Goal: Information Seeking & Learning: Learn about a topic

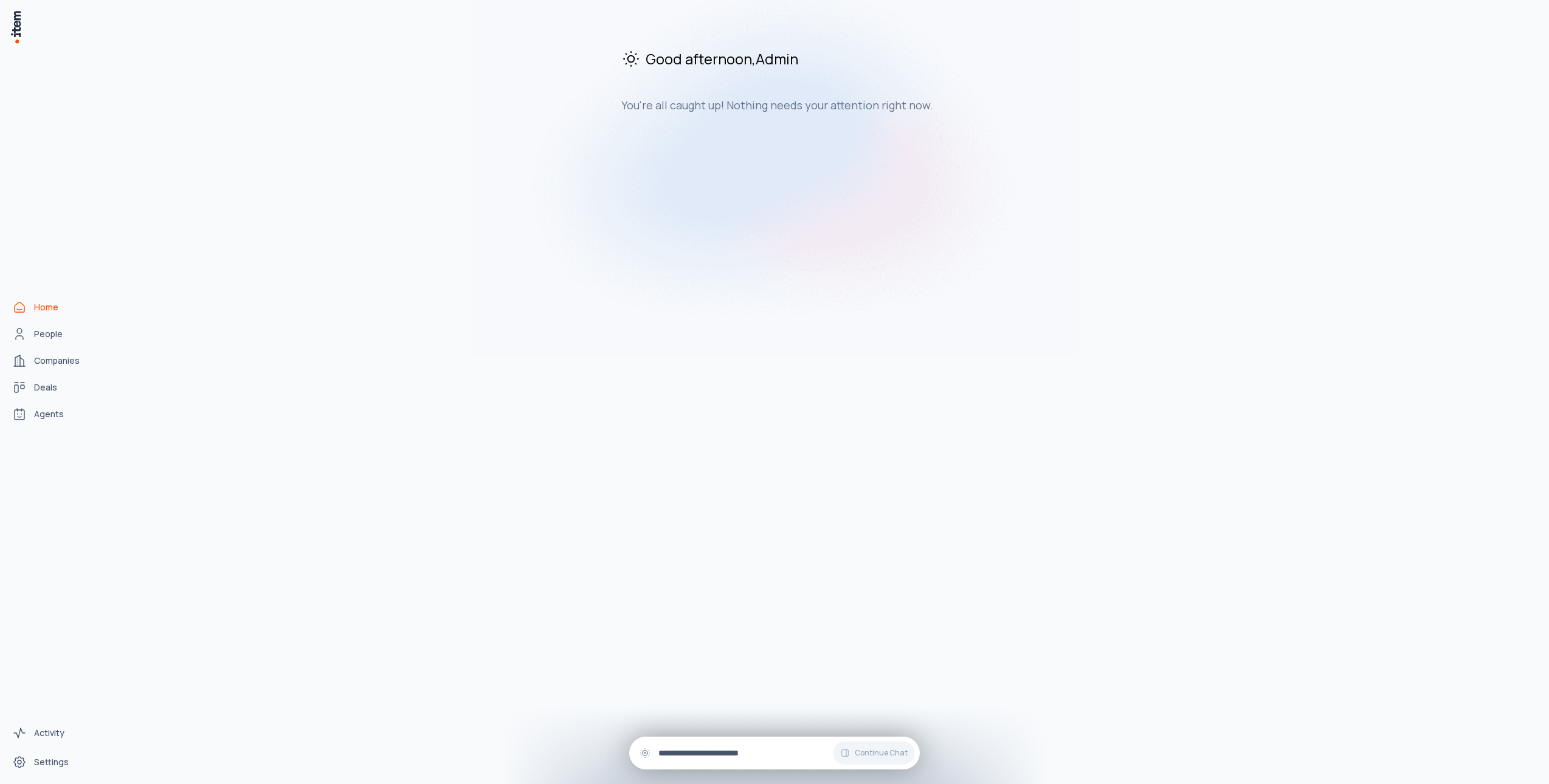
click at [662, 751] on input "text" at bounding box center [784, 753] width 252 height 14
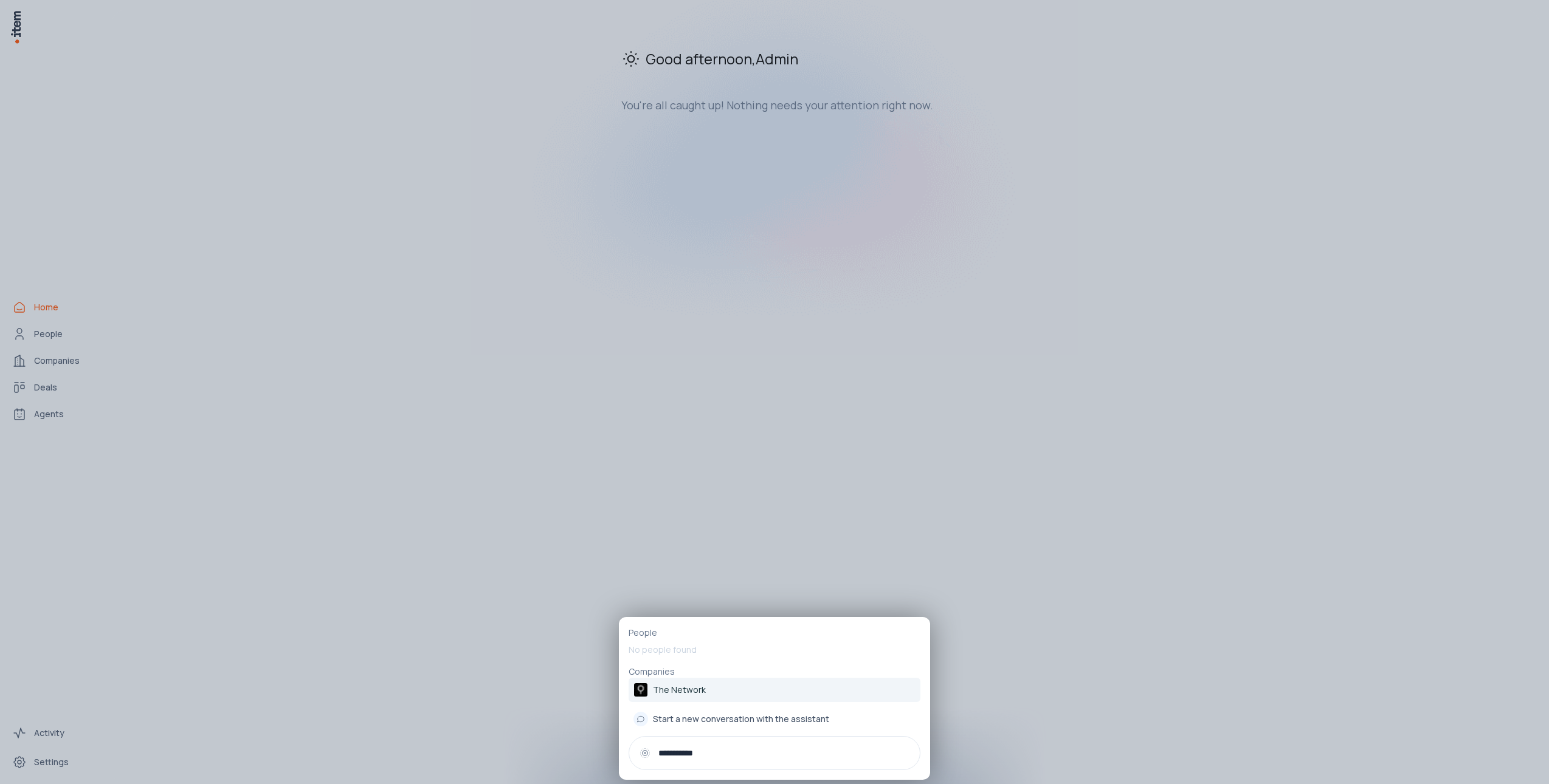
type input "**********"
click at [668, 697] on link "The Network" at bounding box center [774, 690] width 292 height 24
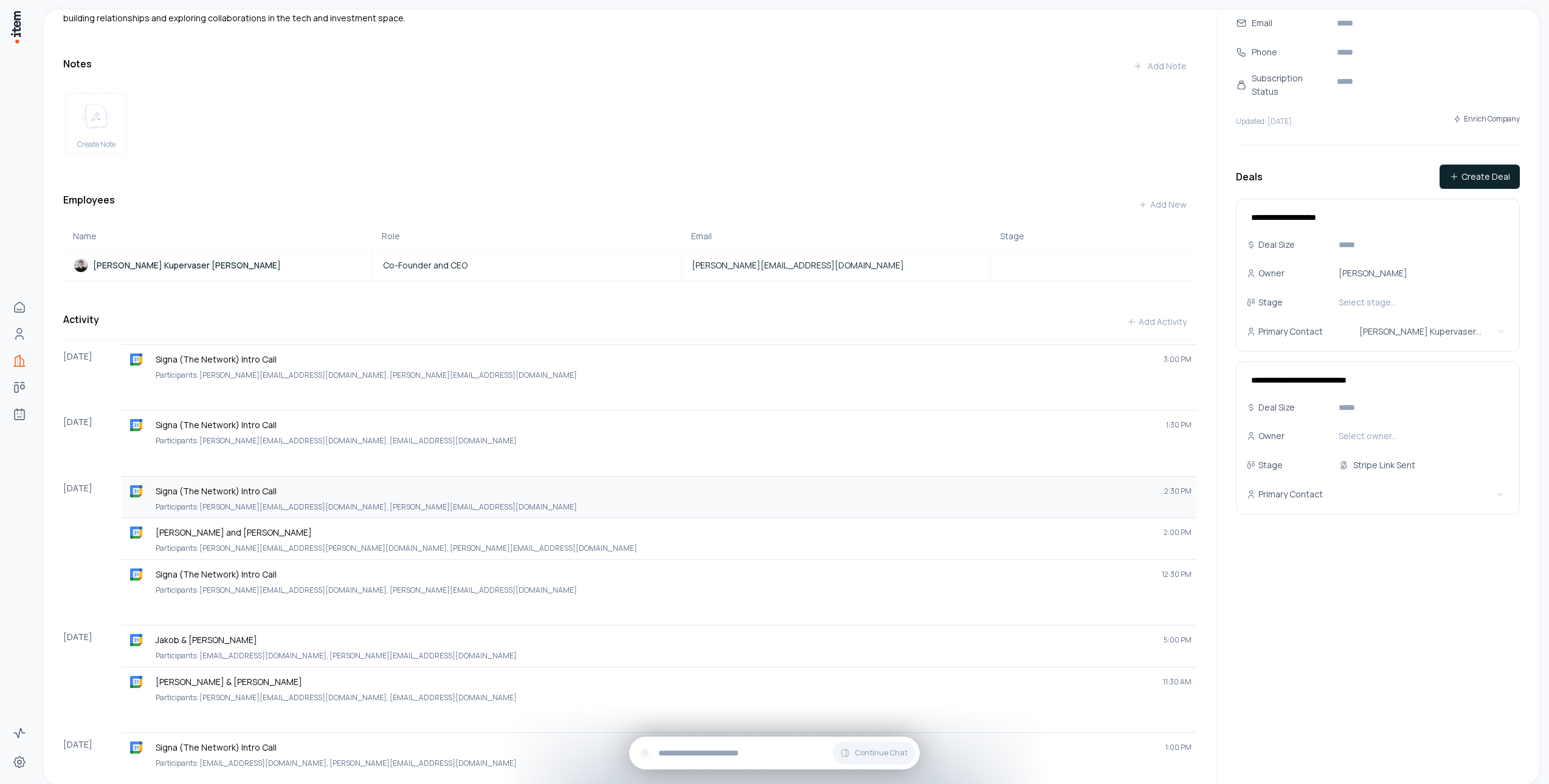
scroll to position [233, 0]
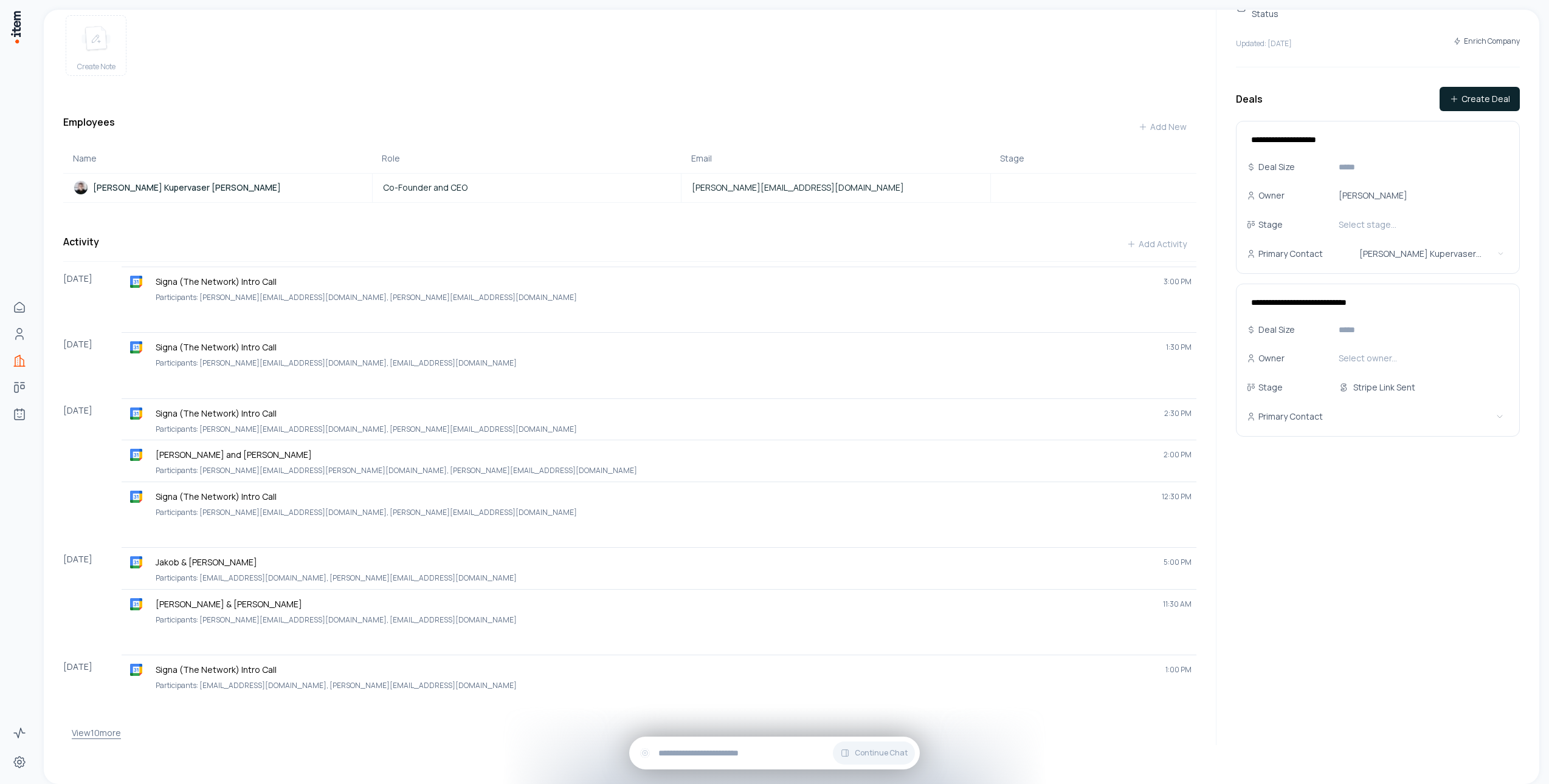
click at [80, 741] on button "View 10 more" at bounding box center [96, 733] width 49 height 24
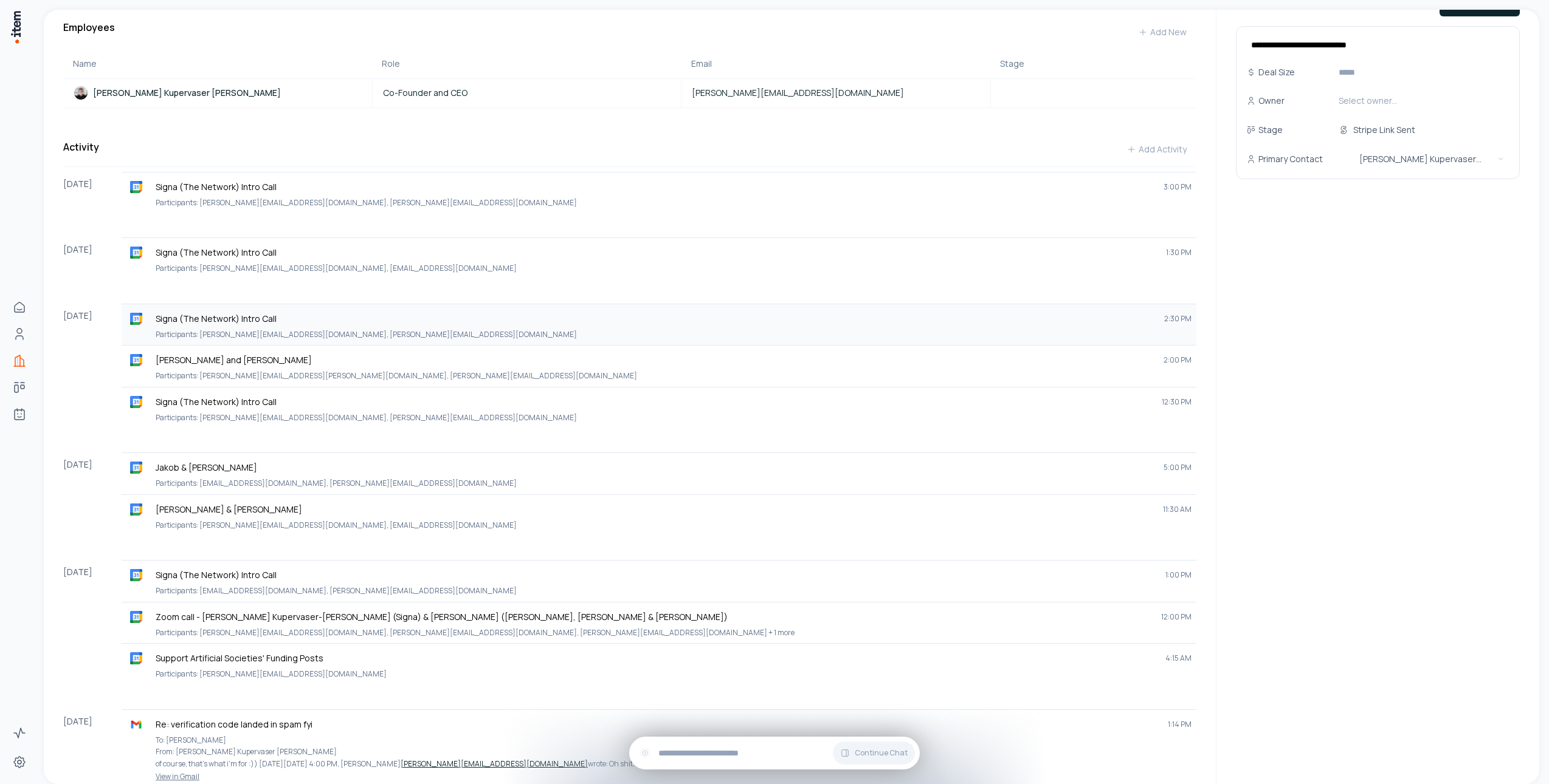
scroll to position [0, 0]
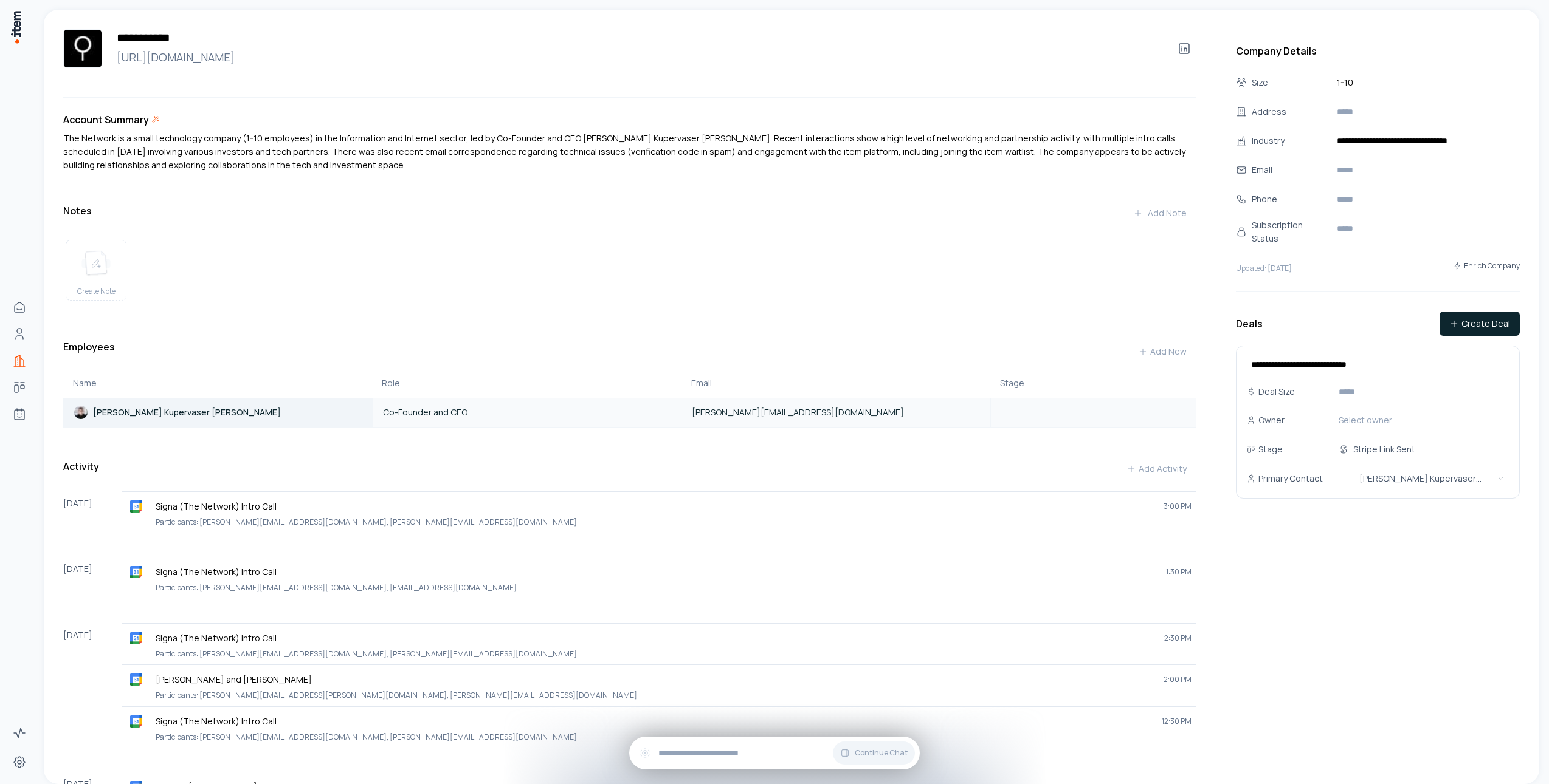
click at [172, 418] on p "Andres Kupervaser Gould" at bounding box center [186, 412] width 188 height 12
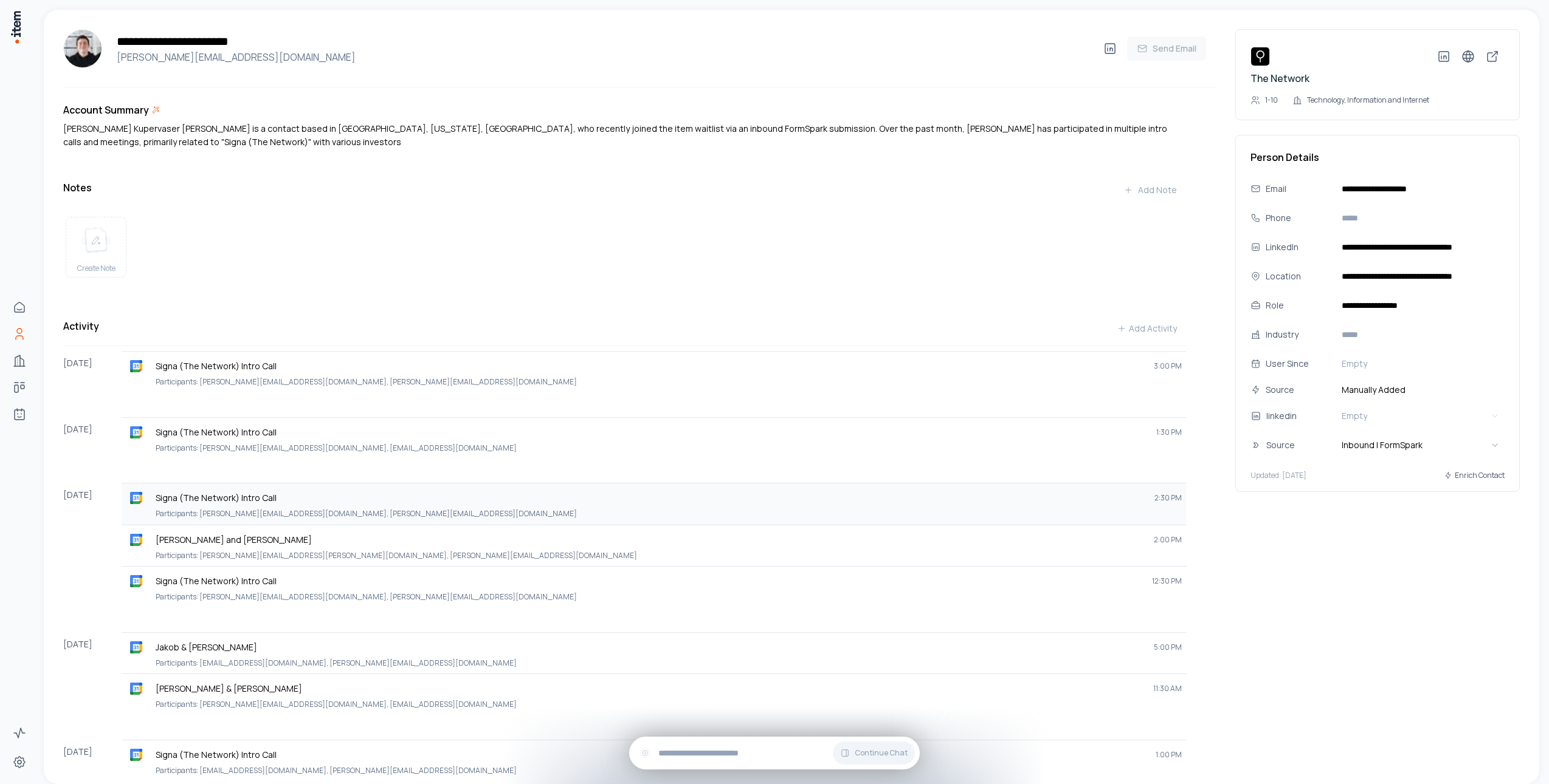
scroll to position [93, 0]
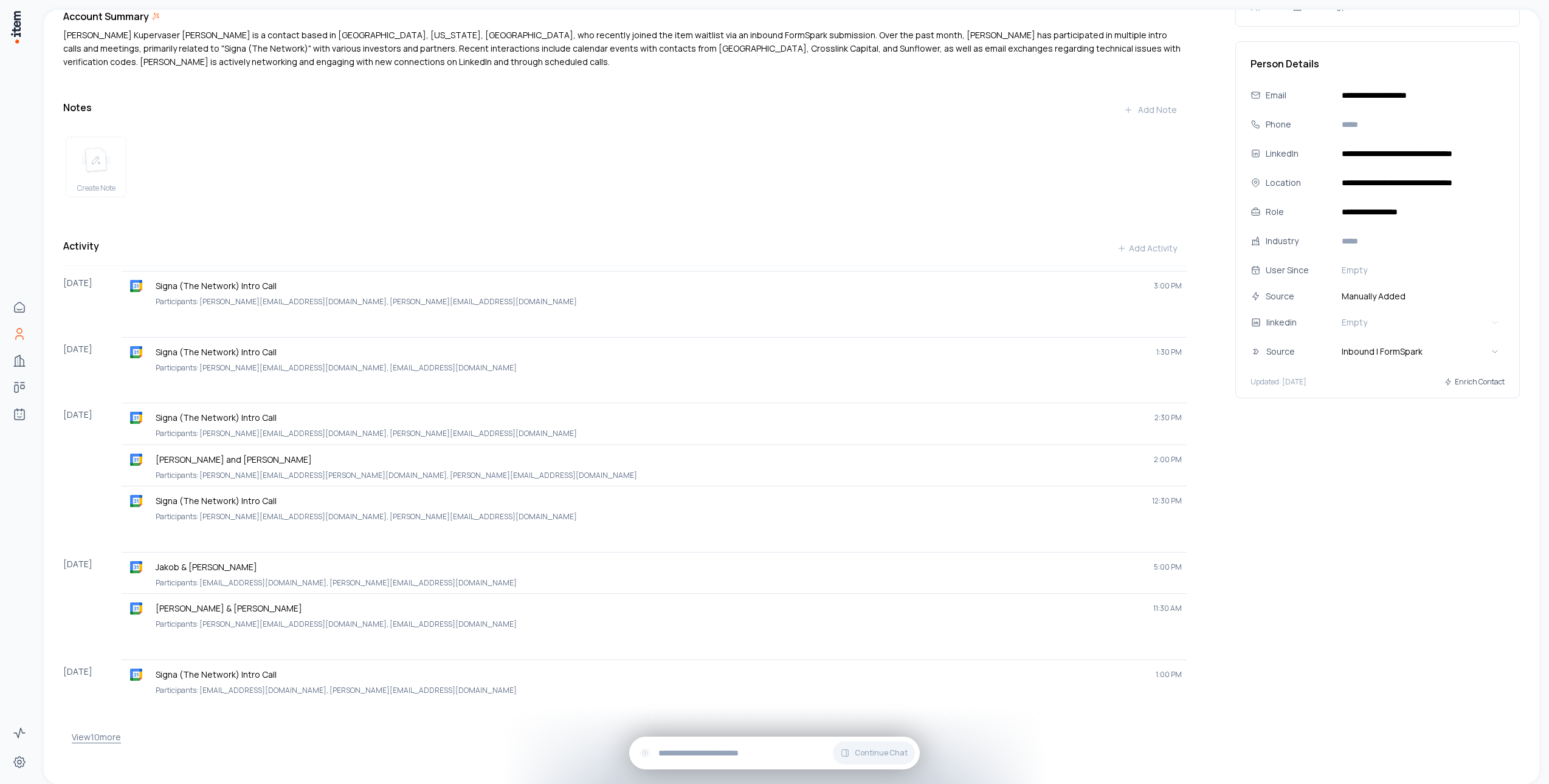
click at [90, 746] on button "View 10 more" at bounding box center [96, 738] width 49 height 24
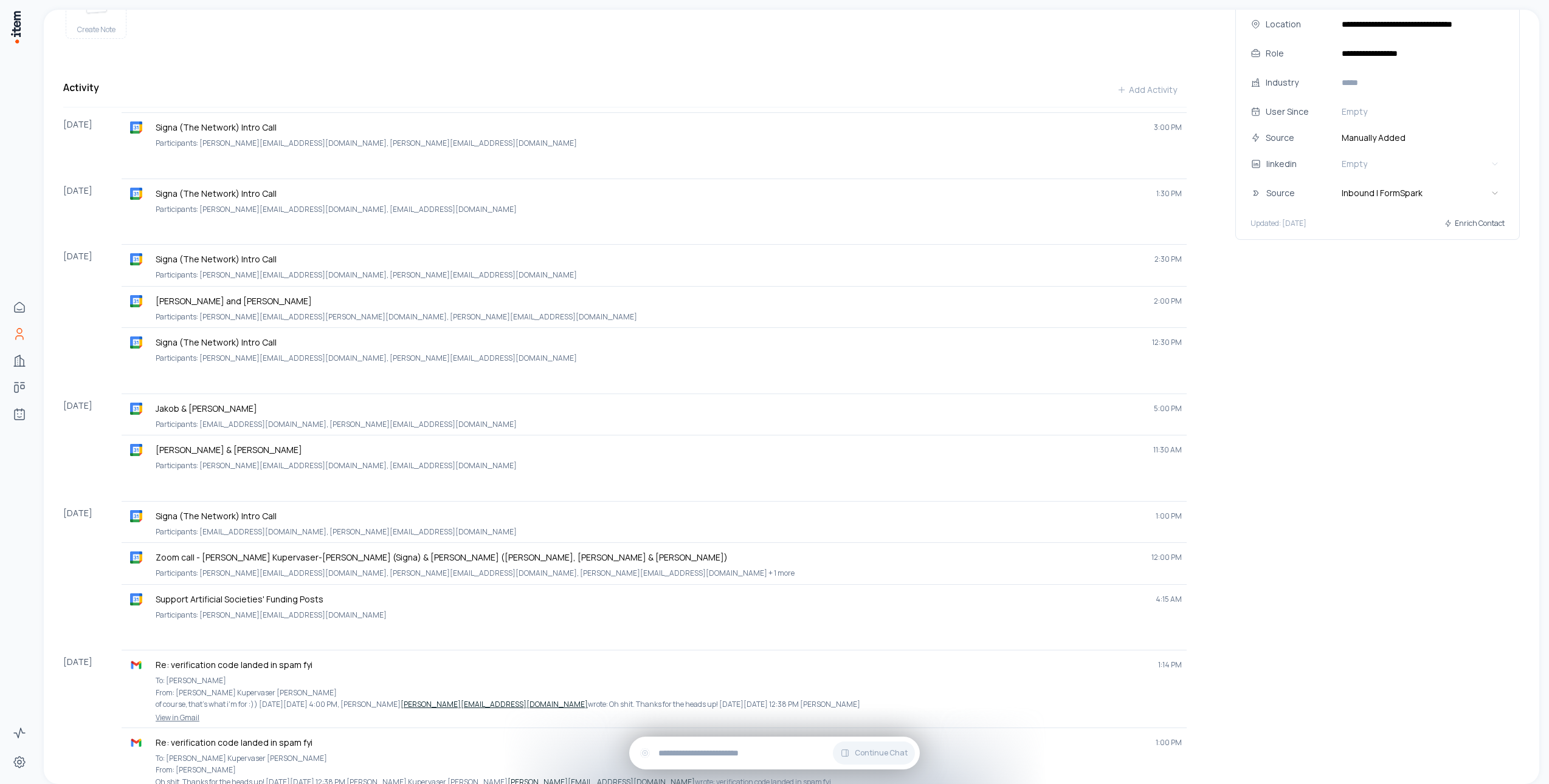
scroll to position [0, 0]
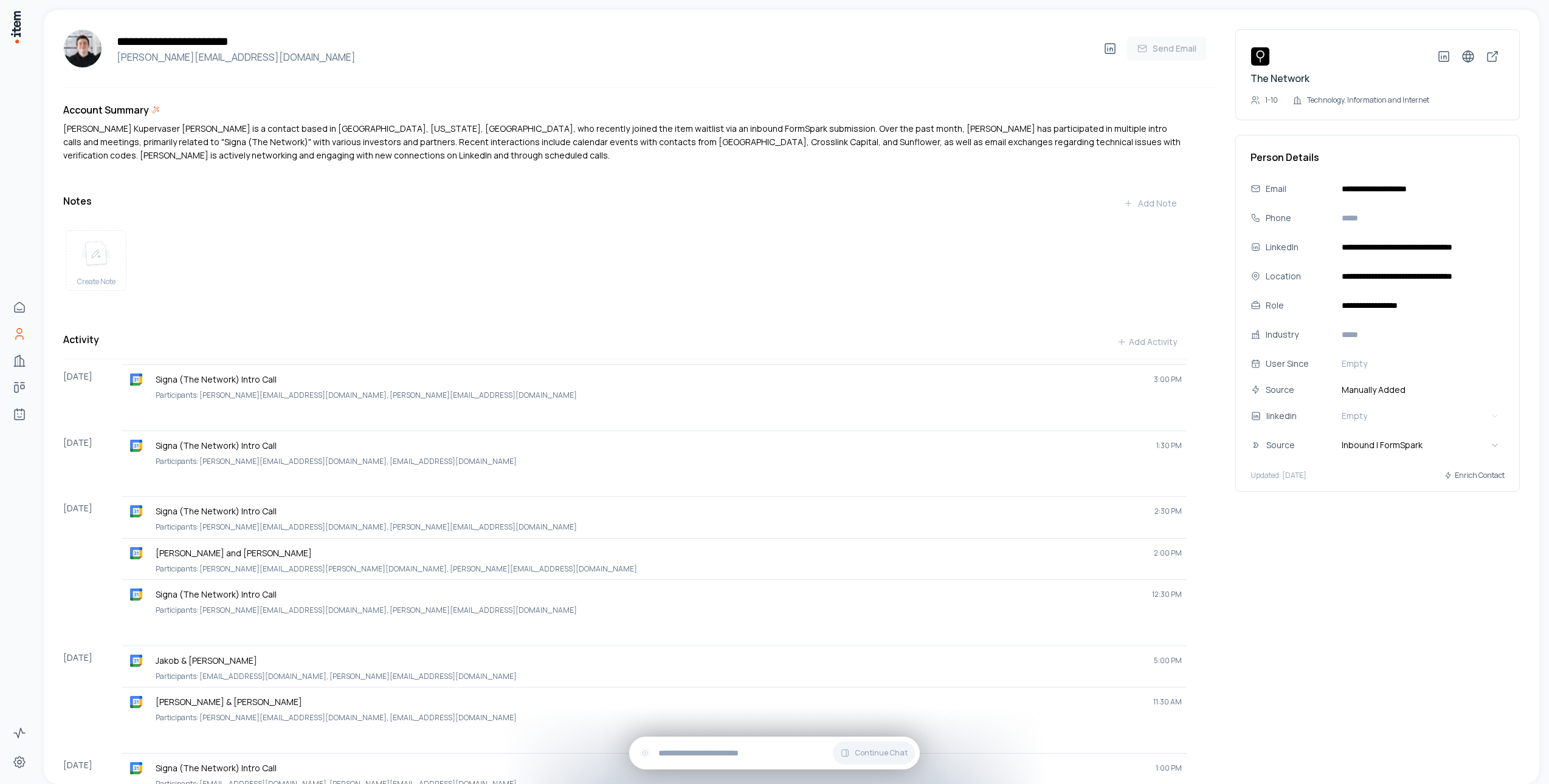
click at [483, 270] on div "Create Note" at bounding box center [625, 260] width 1123 height 80
click at [439, 211] on div "Notes Add Note" at bounding box center [625, 203] width 1123 height 24
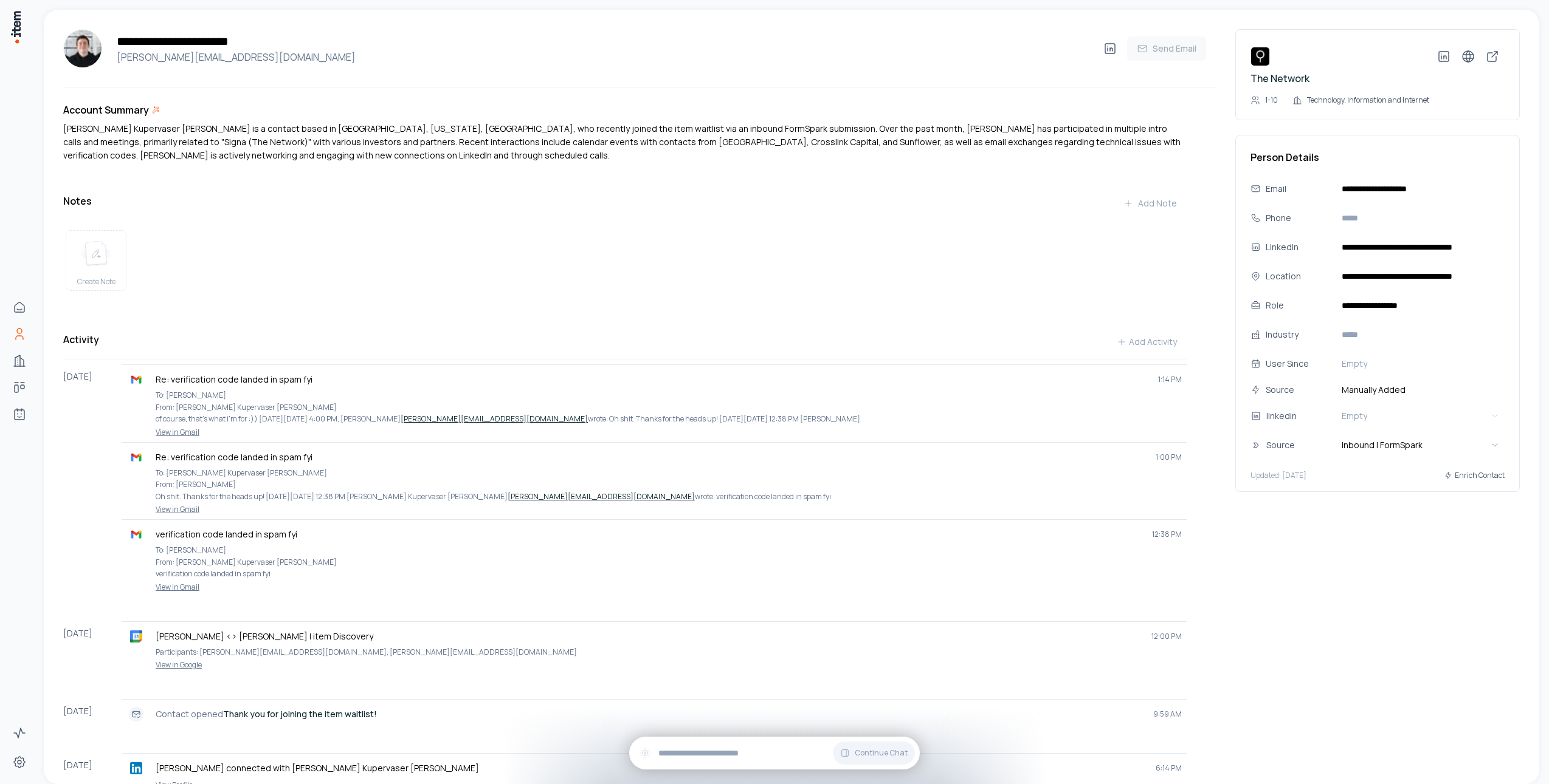
click at [491, 258] on div "Create Note" at bounding box center [625, 260] width 1123 height 80
click at [317, 262] on div "Create Note" at bounding box center [625, 260] width 1123 height 80
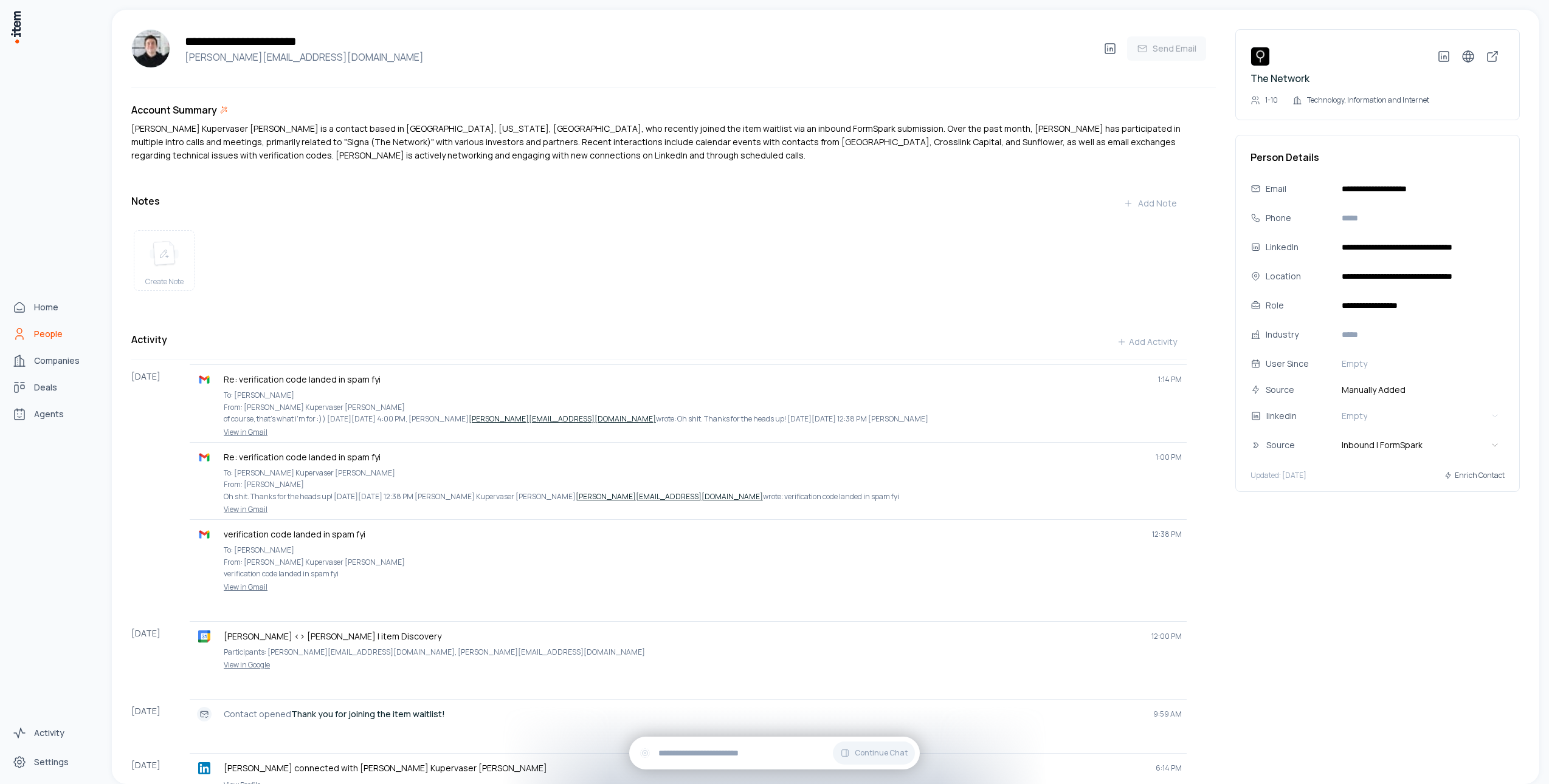
click at [19, 336] on icon "People" at bounding box center [19, 337] width 7 height 4
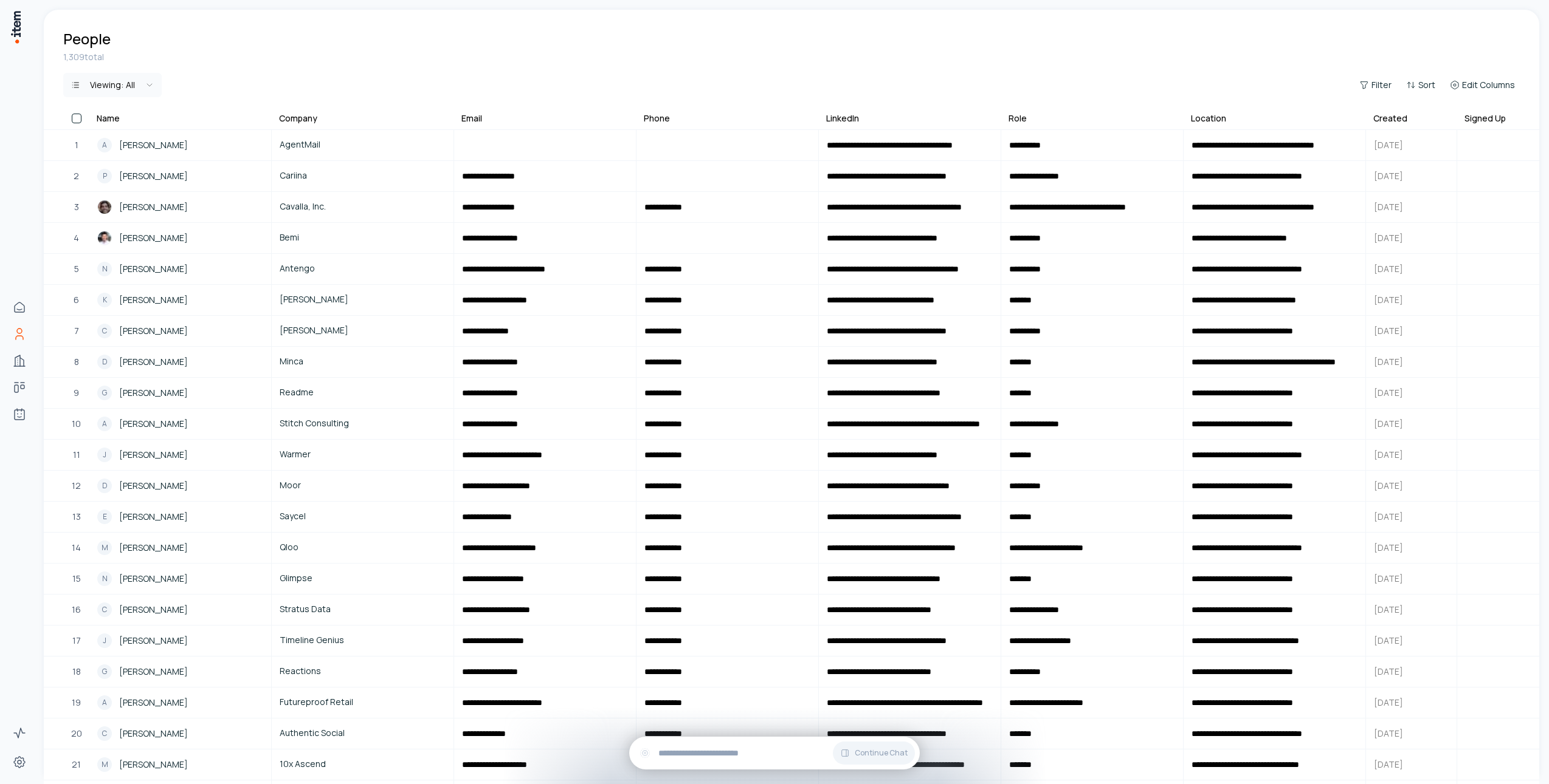
click at [513, 86] on div "Viewing: All Filter Sort Edit Columns" at bounding box center [792, 85] width 1456 height 24
click at [147, 138] on div "A Adi Singh" at bounding box center [180, 145] width 166 height 14
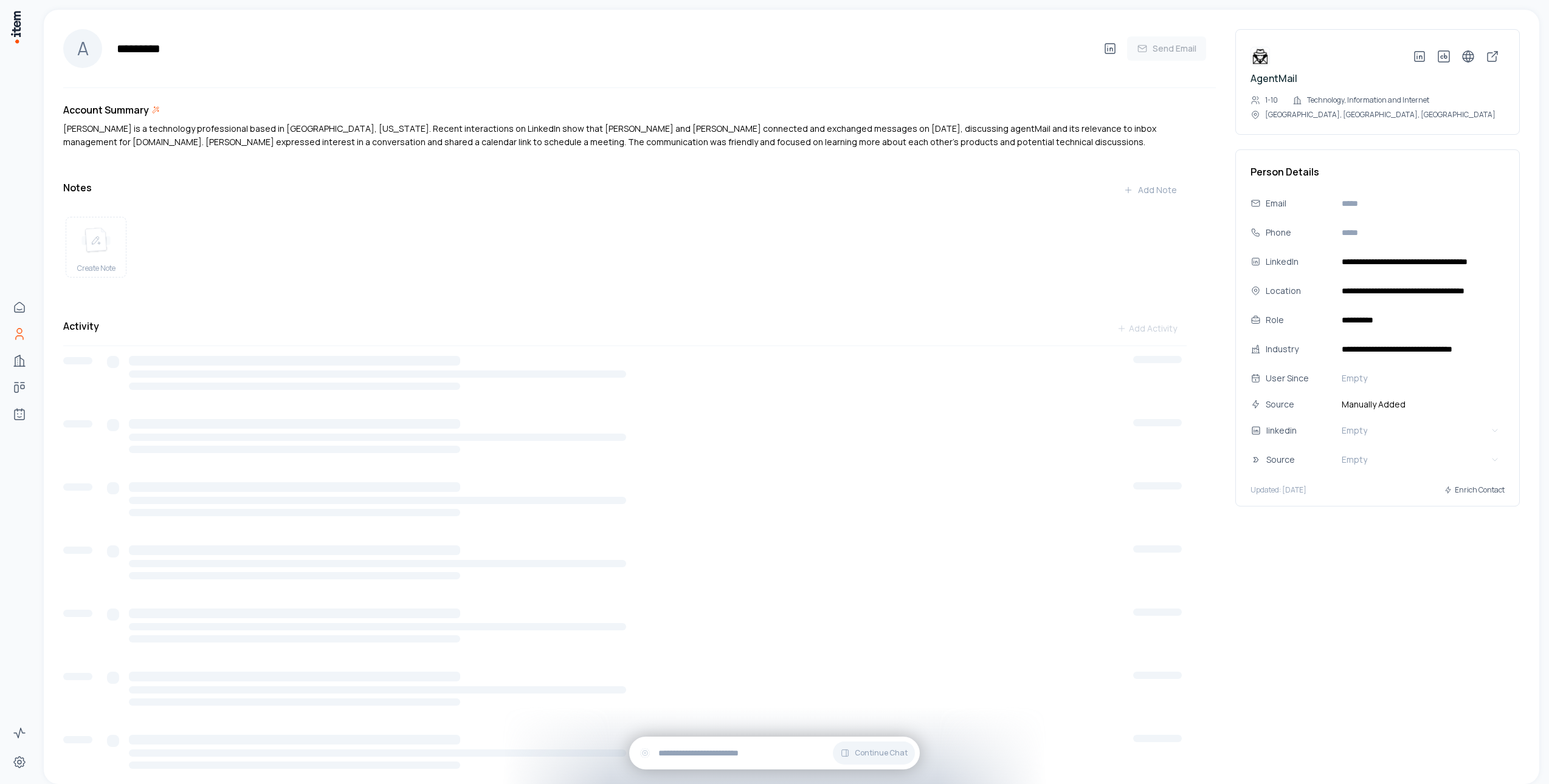
click at [359, 93] on div "Account Summary Adi Singh is a technology professional based in San Francisco, …" at bounding box center [640, 460] width 1152 height 744
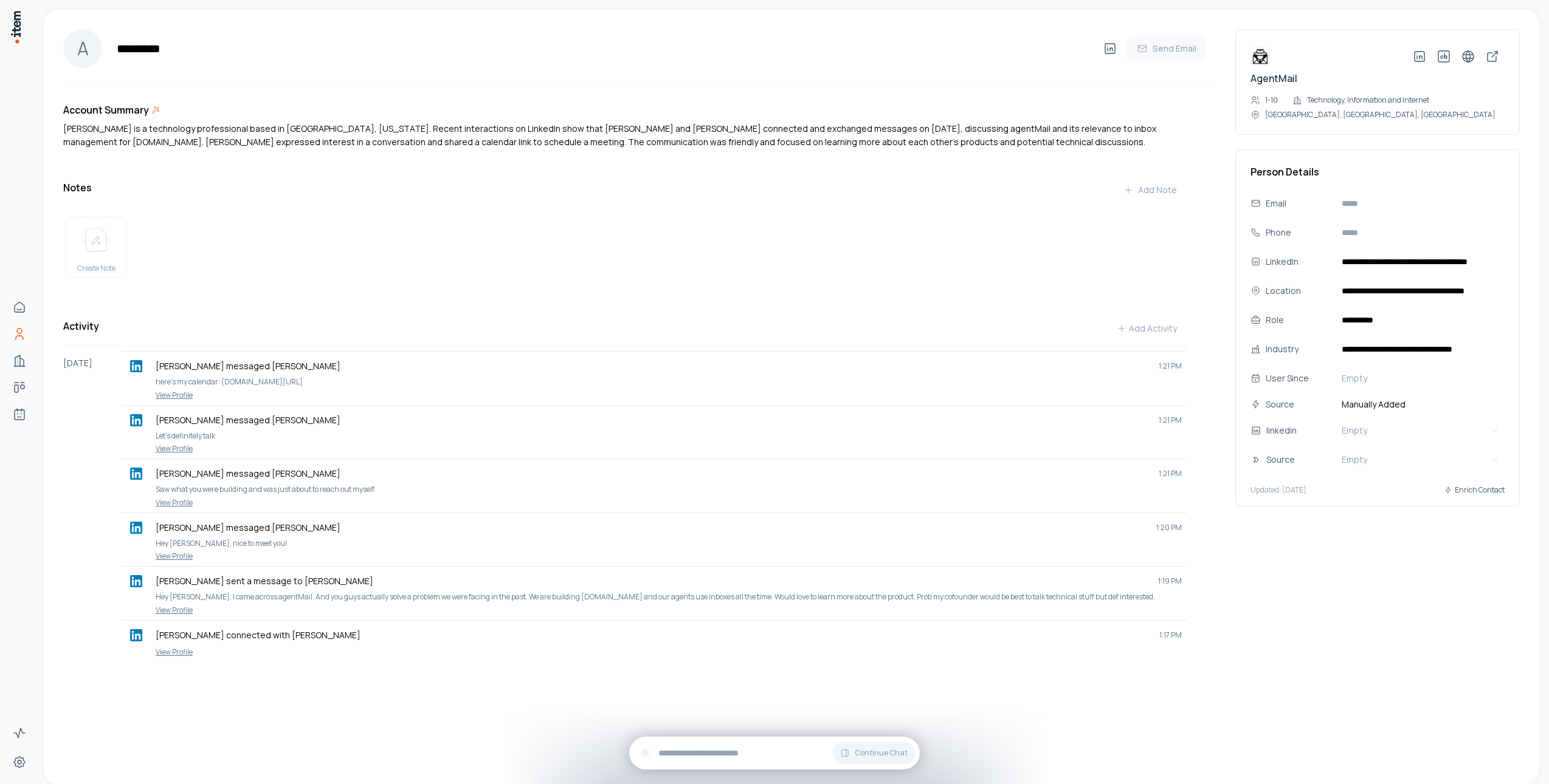
click at [450, 726] on div "A ********* Send Email Account Summary Adi Singh is a technology professional b…" at bounding box center [791, 368] width 1496 height 716
click at [428, 161] on div "Account Summary Adi Singh is a technology professional based in San Francisco, …" at bounding box center [640, 387] width 1152 height 598
